Goal: Task Accomplishment & Management: Manage account settings

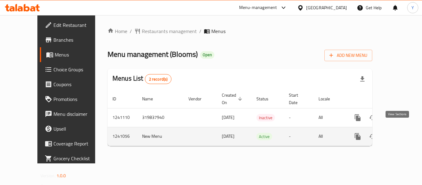
click at [394, 131] on link "enhanced table" at bounding box center [401, 136] width 15 height 15
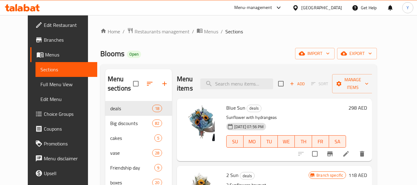
click at [47, 40] on span "Branches" at bounding box center [68, 39] width 49 height 7
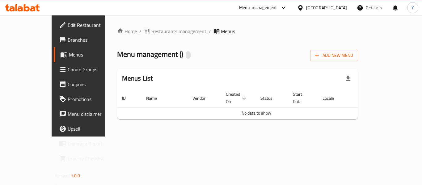
drag, startPoint x: 0, startPoint y: 0, endPoint x: 13, endPoint y: 145, distance: 145.6
click at [59, 145] on icon at bounding box center [62, 143] width 7 height 7
click at [151, 34] on span "Restaurants management" at bounding box center [178, 30] width 55 height 7
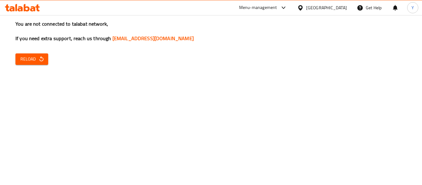
click at [27, 58] on span "Reload" at bounding box center [31, 59] width 23 height 8
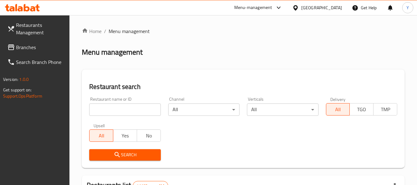
click at [37, 47] on span "Branches" at bounding box center [40, 47] width 49 height 7
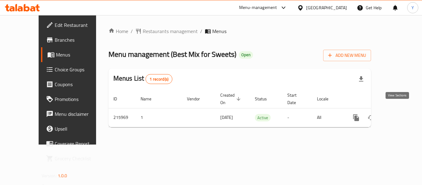
click at [397, 114] on icon "enhanced table" at bounding box center [400, 117] width 7 height 7
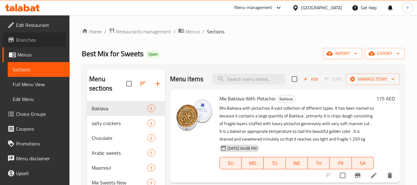
click at [22, 40] on span "Branches" at bounding box center [40, 39] width 49 height 7
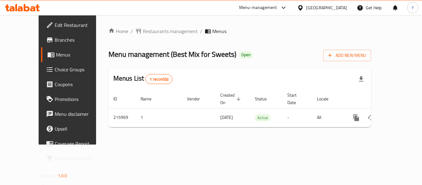
click at [328, 7] on div "[GEOGRAPHIC_DATA]" at bounding box center [326, 7] width 41 height 7
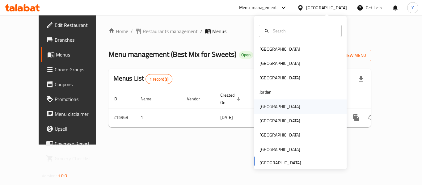
click at [266, 104] on div "[GEOGRAPHIC_DATA]" at bounding box center [279, 106] width 41 height 7
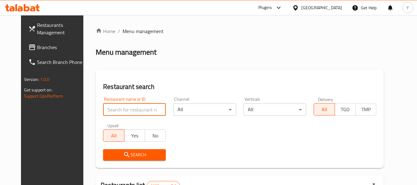
click at [142, 107] on input "search" at bounding box center [134, 109] width 63 height 12
paste input "sailo flowers"
type input "sailo flowers"
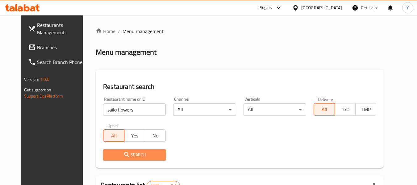
click at [137, 157] on span "Search" at bounding box center [134, 155] width 53 height 8
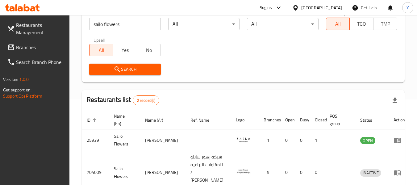
scroll to position [120, 0]
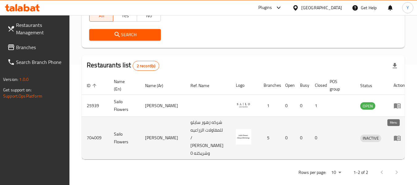
click at [394, 134] on icon "enhanced table" at bounding box center [397, 137] width 7 height 7
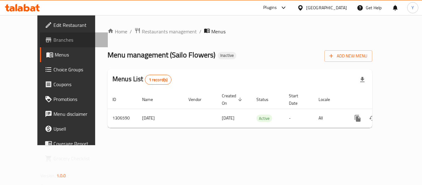
click at [53, 39] on span "Branches" at bounding box center [77, 39] width 49 height 7
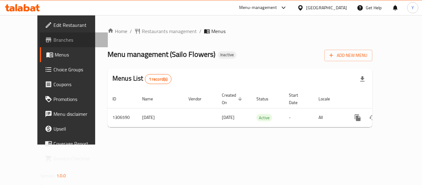
click at [53, 40] on span "Branches" at bounding box center [77, 39] width 49 height 7
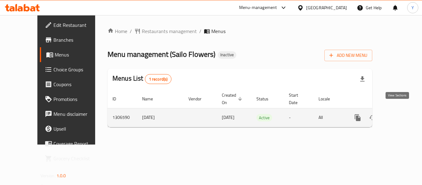
click at [398, 114] on icon "enhanced table" at bounding box center [401, 117] width 7 height 7
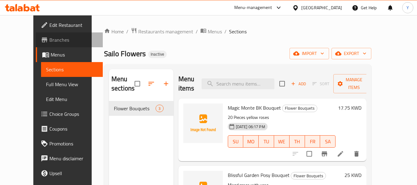
click at [49, 38] on span "Branches" at bounding box center [73, 39] width 49 height 7
